Goal: Transaction & Acquisition: Purchase product/service

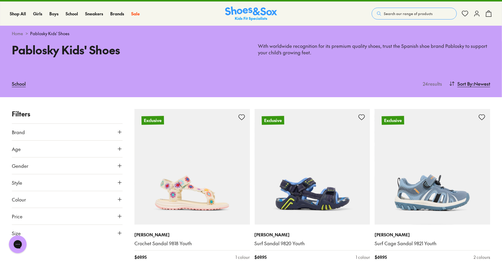
scroll to position [89, 0]
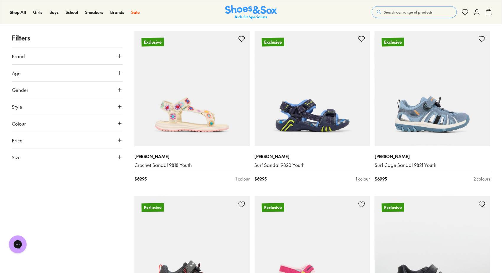
click at [72, 158] on button "Size" at bounding box center [67, 157] width 111 height 17
click at [52, 204] on button "34" at bounding box center [42, 206] width 19 height 14
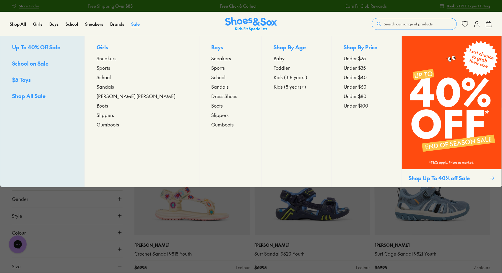
click at [137, 24] on span "Sale" at bounding box center [135, 24] width 9 height 6
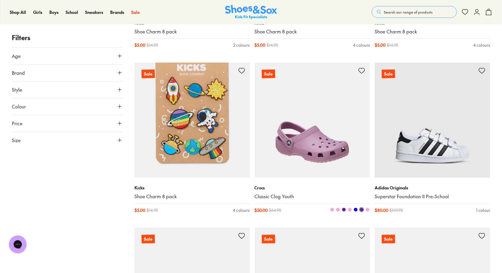
scroll to position [680, 0]
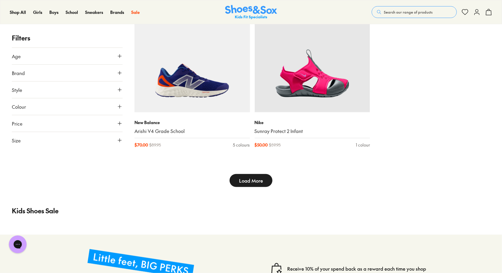
scroll to position [1773, 0]
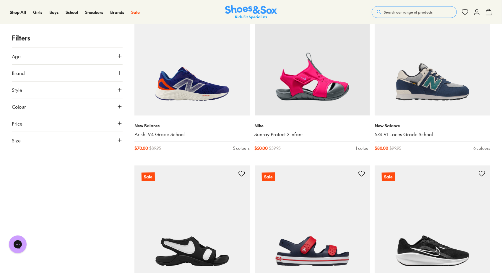
click at [246, 187] on img at bounding box center [192, 223] width 116 height 116
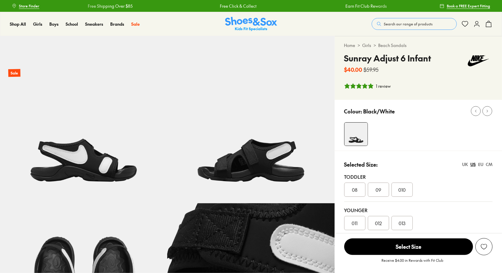
select select "*"
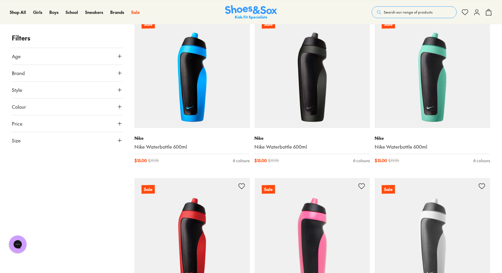
scroll to position [946, 0]
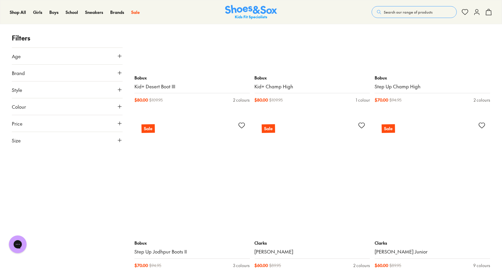
scroll to position [3546, 0]
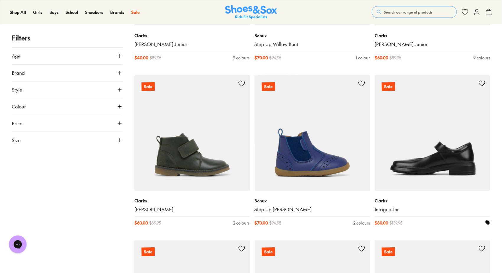
scroll to position [3753, 0]
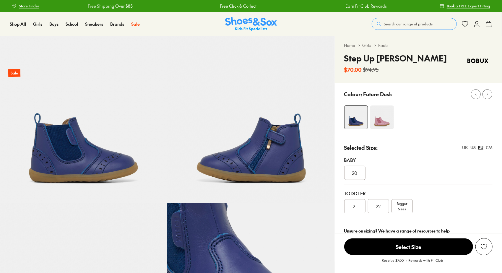
select select "*"
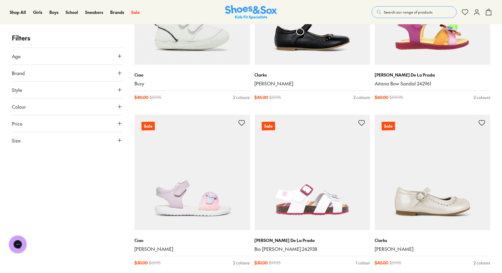
scroll to position [1329, 0]
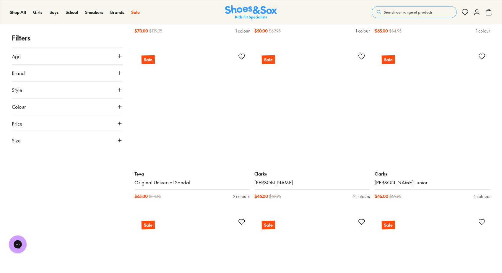
scroll to position [2570, 0]
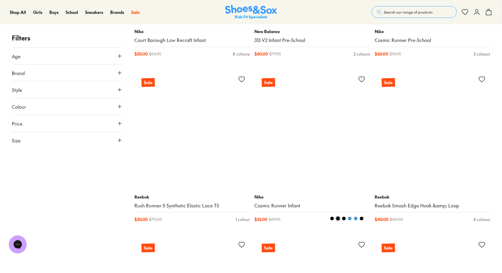
scroll to position [5052, 0]
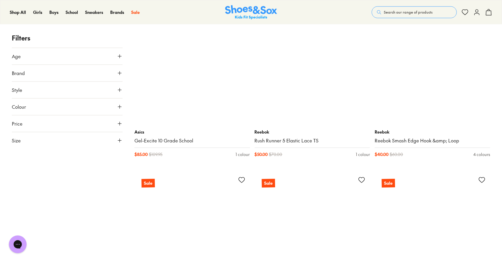
scroll to position [5436, 0]
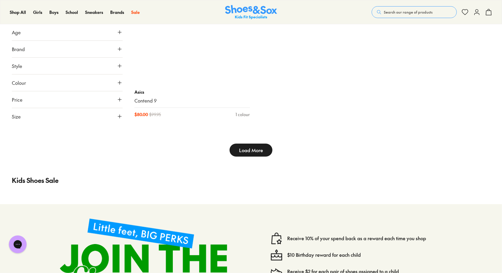
scroll to position [8911, 0]
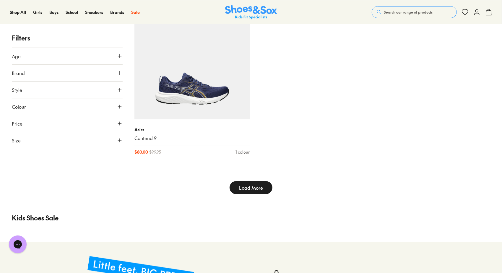
click at [262, 189] on span "Load More" at bounding box center [251, 187] width 24 height 7
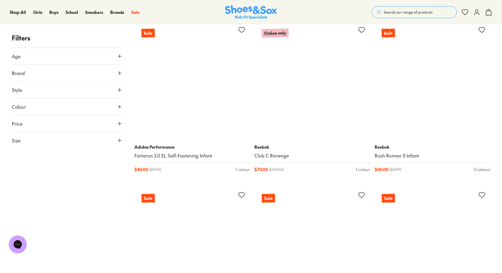
scroll to position [9886, 0]
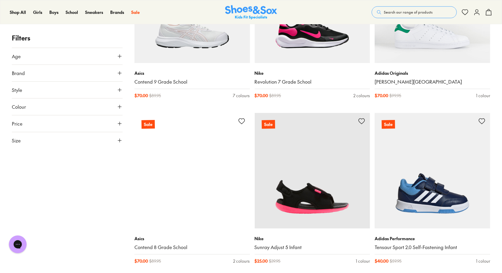
scroll to position [11600, 0]
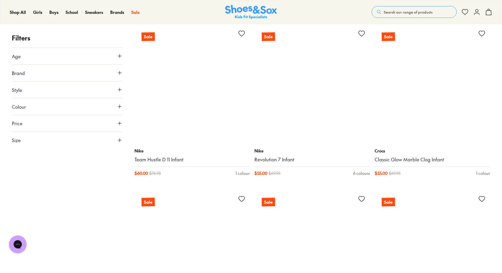
scroll to position [12871, 0]
